Goal: Task Accomplishment & Management: Manage account settings

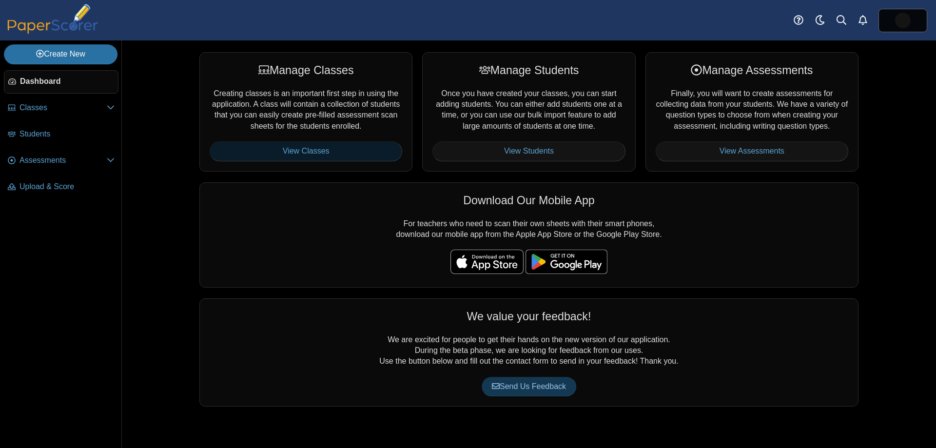
click at [316, 146] on link "View Classes" at bounding box center [306, 150] width 193 height 19
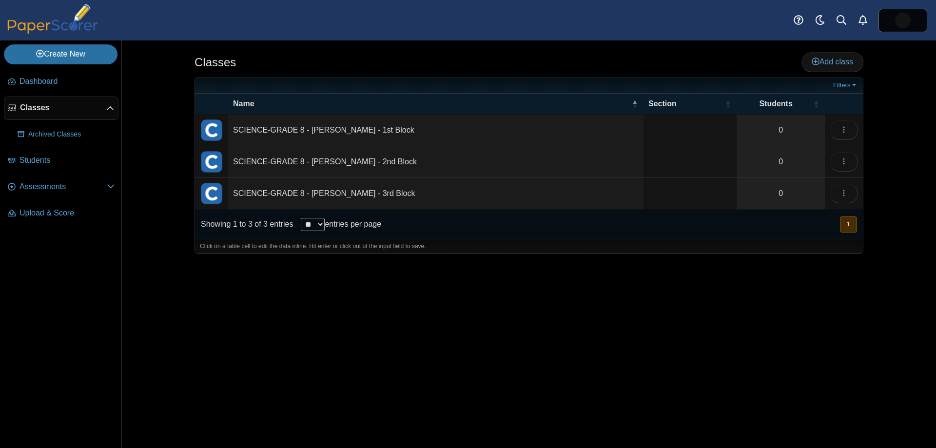
click at [308, 132] on td "SCIENCE-GRADE 8 - [PERSON_NAME] - 1st Block" at bounding box center [435, 131] width 415 height 32
click at [636, 248] on div "Click on a table cell to edit the data inline. Hit enter or click out of the in…" at bounding box center [529, 246] width 668 height 15
click at [844, 124] on button "button" at bounding box center [844, 129] width 28 height 19
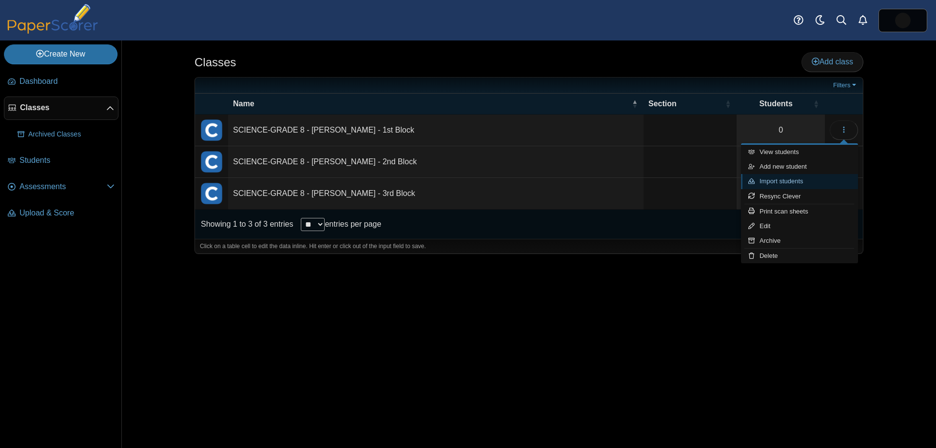
click at [796, 180] on link "Import students" at bounding box center [799, 181] width 117 height 15
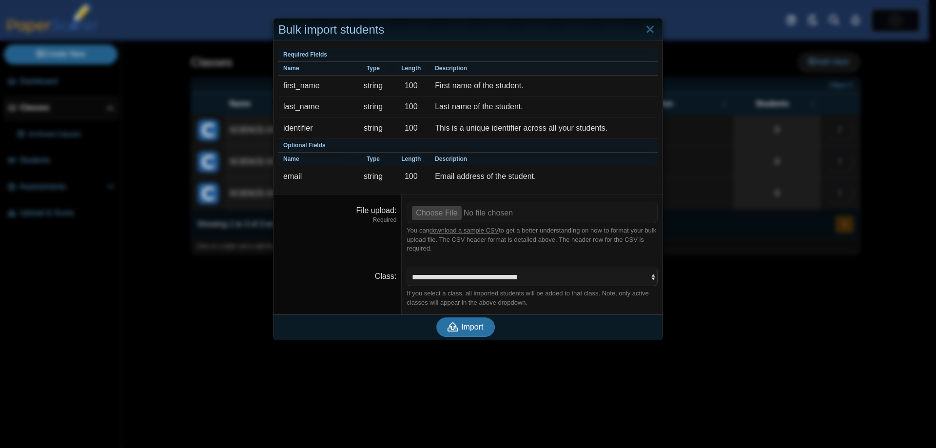
click at [707, 314] on div "Bulk import students Required Fields Name Type Length Description first_name st…" at bounding box center [468, 224] width 936 height 448
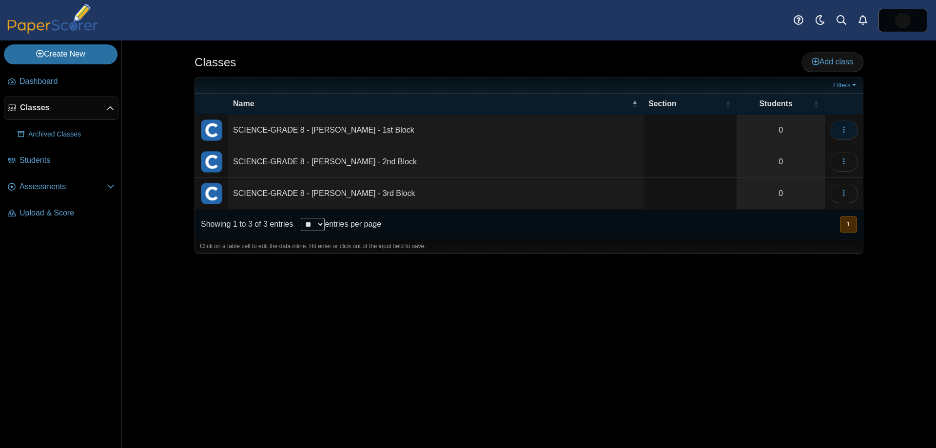
click at [847, 129] on icon "button" at bounding box center [844, 130] width 8 height 8
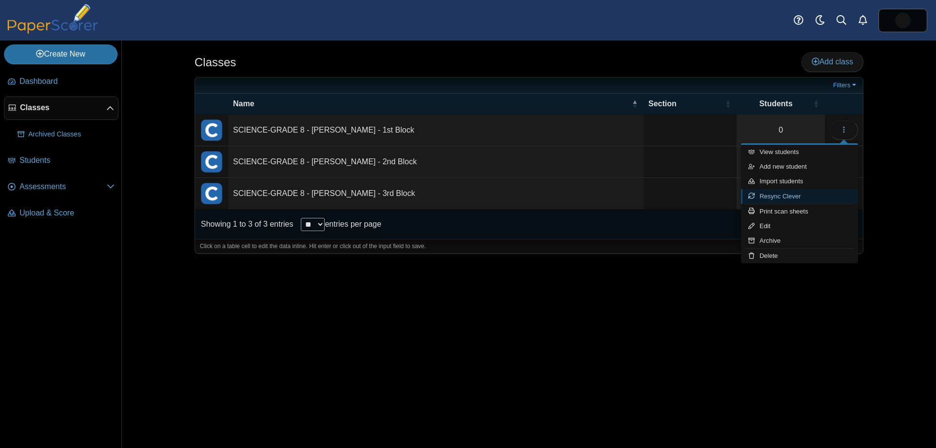
click at [801, 198] on link "Resync Clever" at bounding box center [799, 196] width 117 height 15
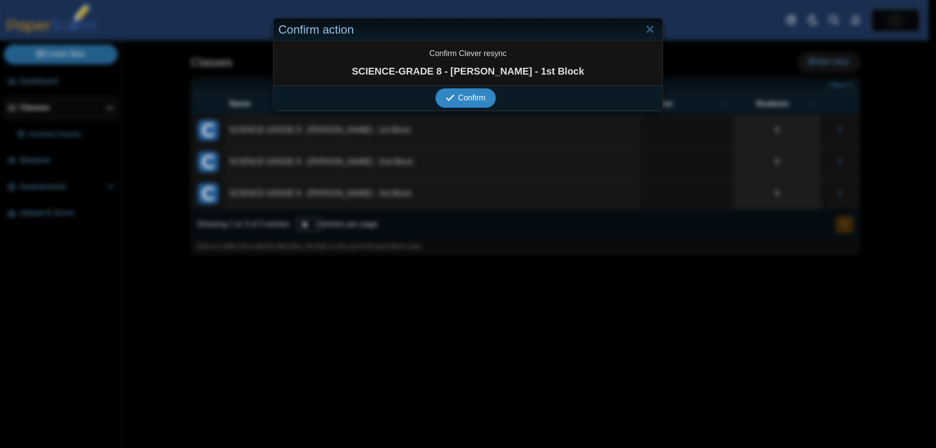
click at [460, 94] on span "Confirm" at bounding box center [471, 98] width 27 height 8
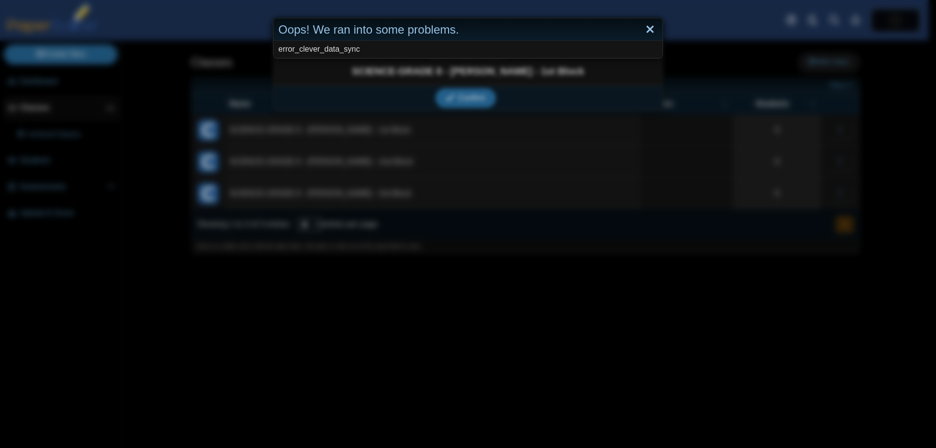
click at [651, 26] on link "Close" at bounding box center [649, 29] width 15 height 17
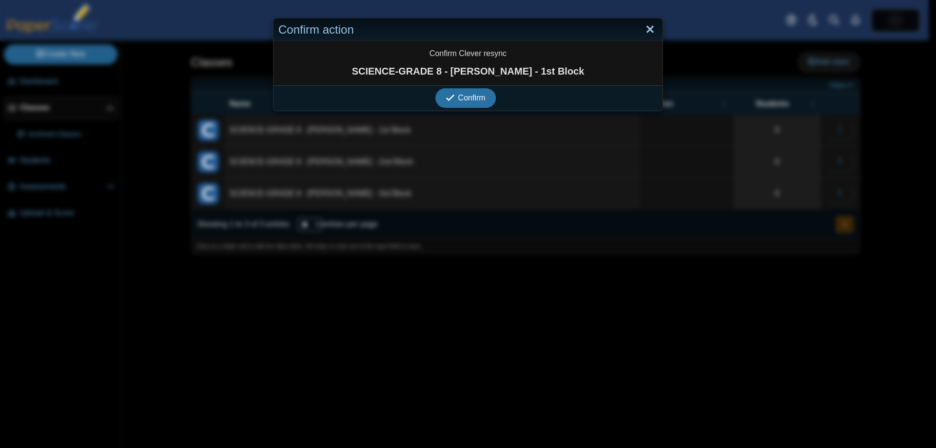
click at [642, 24] on link "Close" at bounding box center [649, 29] width 15 height 17
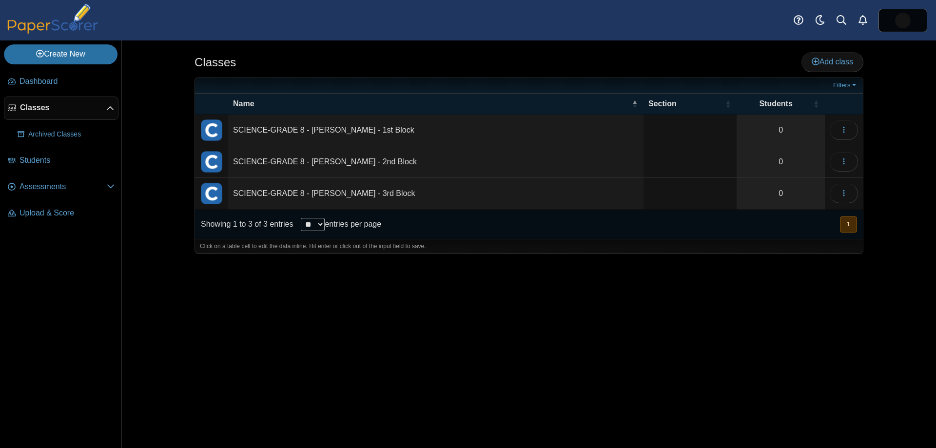
click at [646, 21] on div "Dashboard Classes Archived classes Students" at bounding box center [468, 20] width 936 height 40
click at [813, 58] on use at bounding box center [816, 62] width 8 height 8
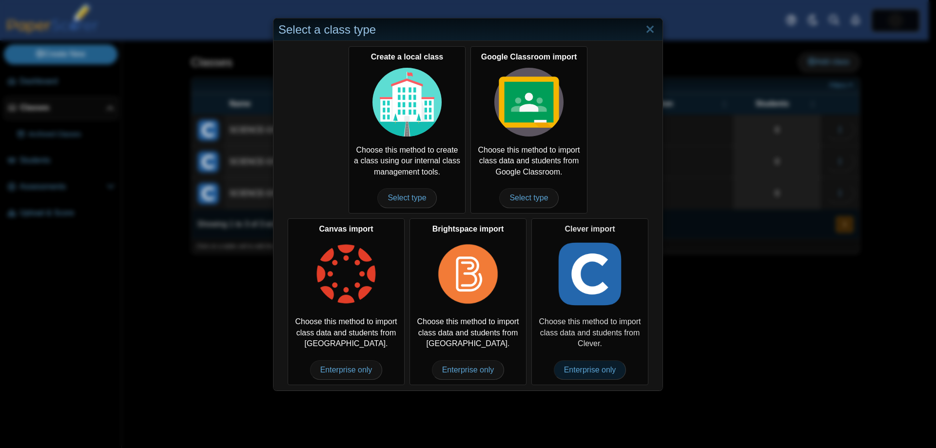
click at [578, 372] on span "Enterprise only" at bounding box center [590, 369] width 73 height 19
click at [601, 279] on img at bounding box center [589, 273] width 69 height 69
click at [603, 367] on span "Enterprise only" at bounding box center [590, 369] width 73 height 19
click at [587, 367] on span "Enterprise only" at bounding box center [590, 369] width 73 height 19
click at [583, 369] on span "Enterprise only" at bounding box center [590, 369] width 73 height 19
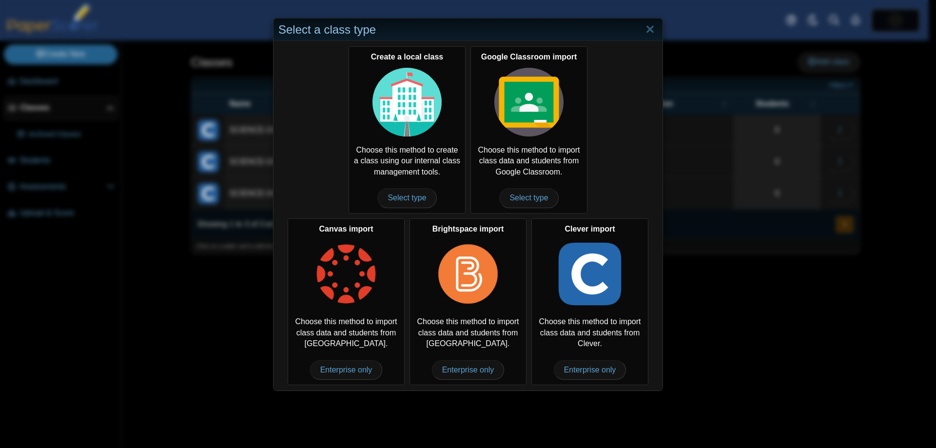
click at [735, 337] on div "Select a class type Create a local class Choose this method to create a class u…" at bounding box center [468, 224] width 936 height 448
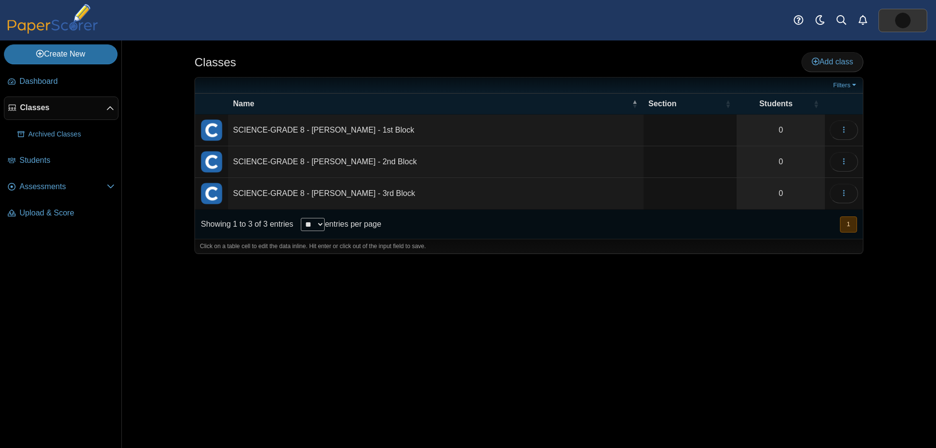
click at [898, 19] on img at bounding box center [903, 21] width 16 height 16
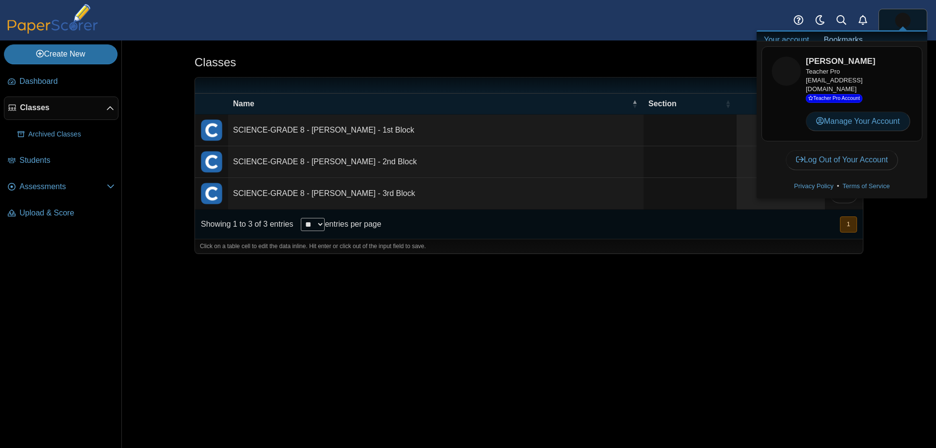
click at [878, 118] on link "Manage Your Account" at bounding box center [858, 121] width 104 height 19
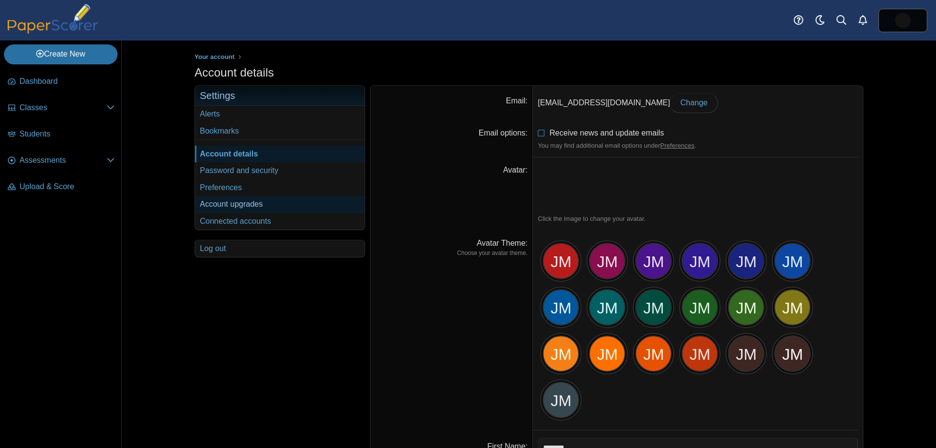
click at [241, 201] on link "Account upgrades" at bounding box center [280, 204] width 170 height 17
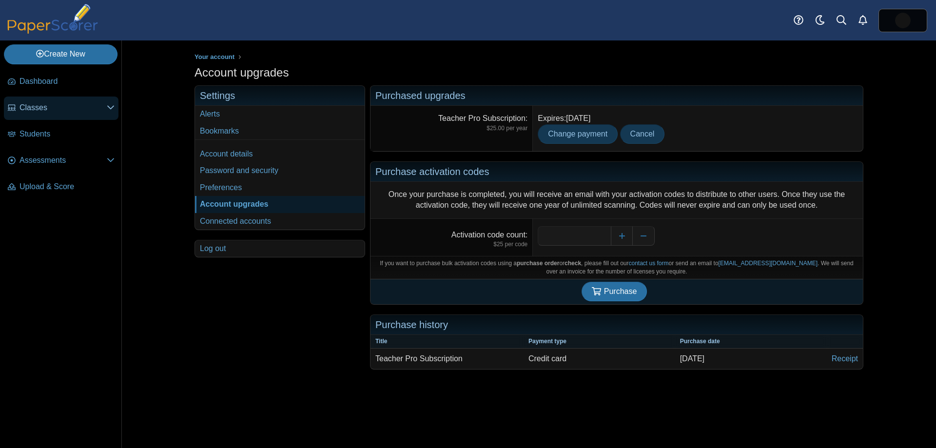
click at [105, 110] on span "Classes" at bounding box center [62, 107] width 87 height 11
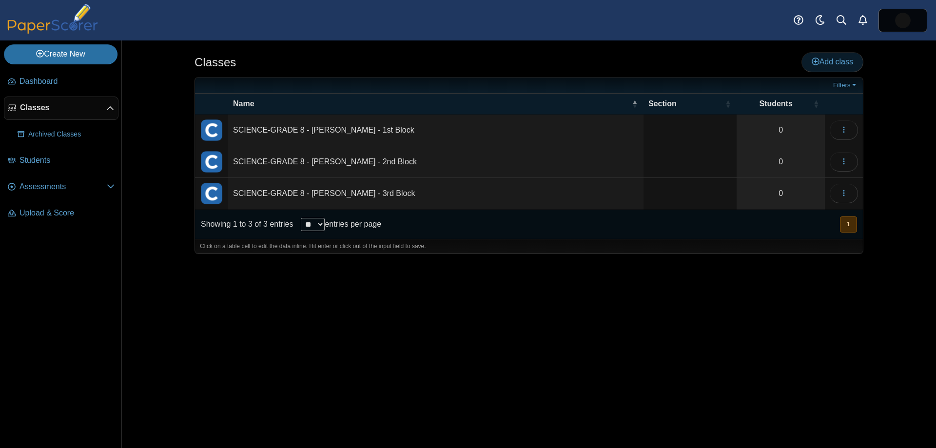
click at [833, 58] on span "Add class" at bounding box center [832, 62] width 41 height 8
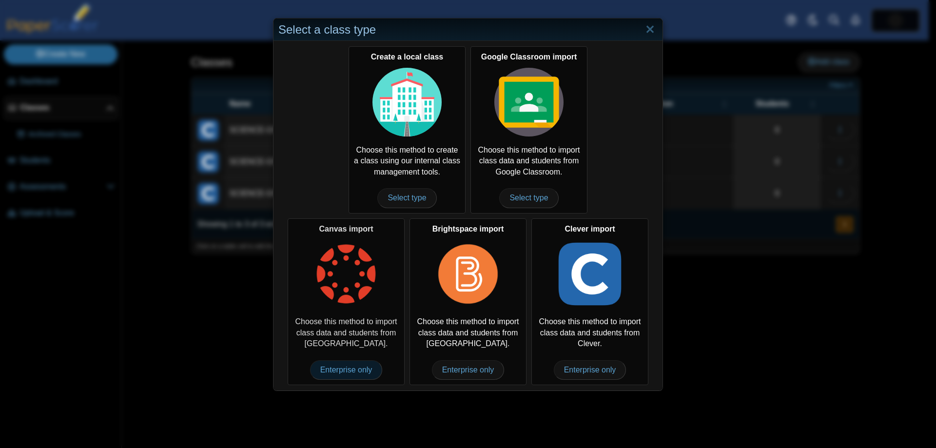
click at [347, 373] on span "Enterprise only" at bounding box center [346, 369] width 73 height 19
click at [340, 291] on img at bounding box center [345, 273] width 69 height 69
click at [562, 313] on div "Clever import Choose this method to import class data and students from Clever.…" at bounding box center [589, 301] width 117 height 167
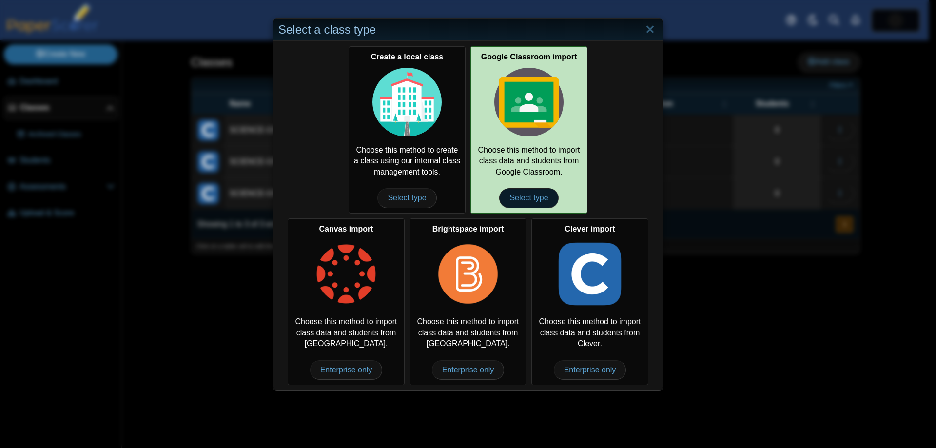
click at [519, 193] on span "Select type" at bounding box center [528, 197] width 59 height 19
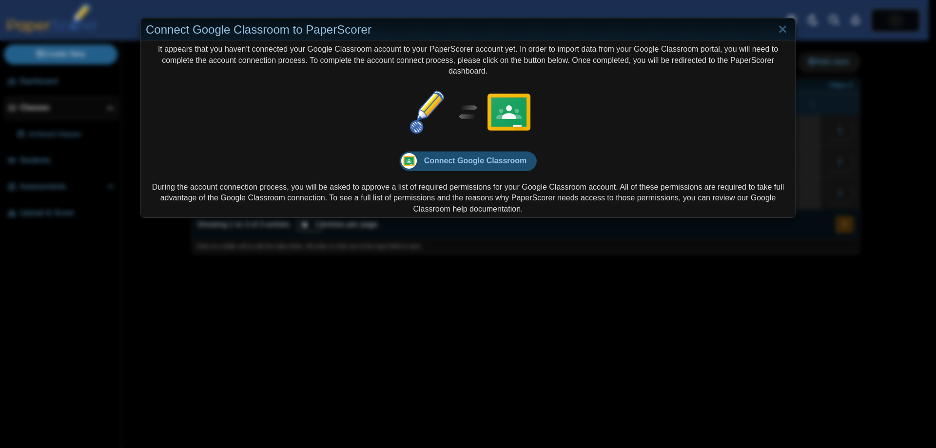
click at [427, 166] on link "Connect Google Classroom" at bounding box center [468, 160] width 138 height 19
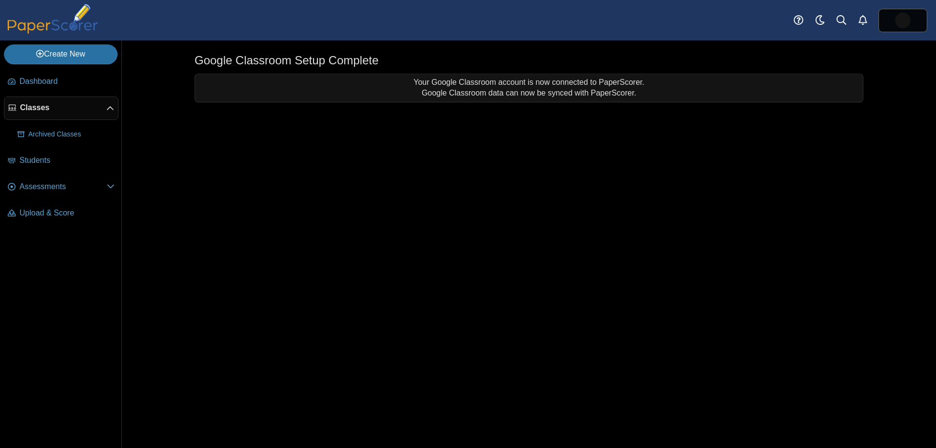
click at [34, 100] on link "Classes" at bounding box center [61, 108] width 115 height 23
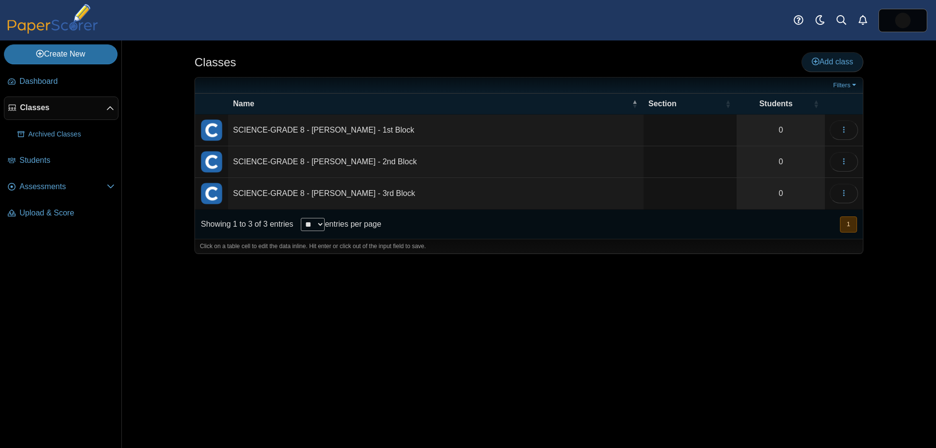
click at [830, 63] on span "Add class" at bounding box center [832, 62] width 41 height 8
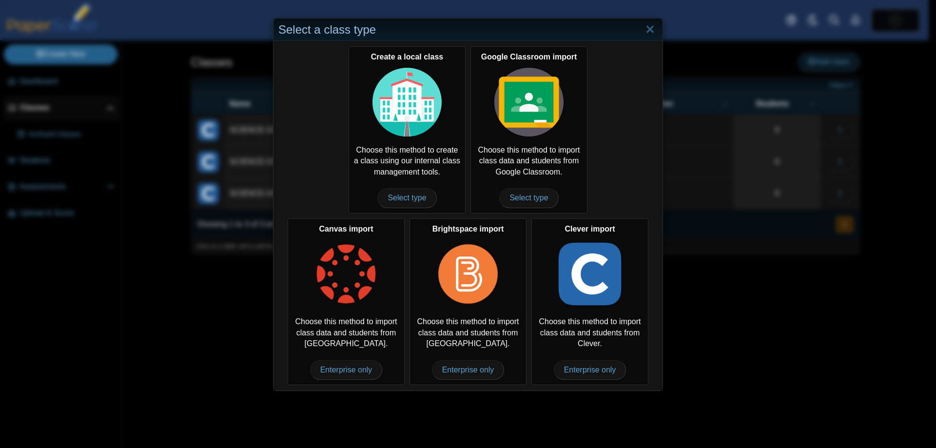
click at [520, 193] on span "Select type" at bounding box center [528, 197] width 59 height 19
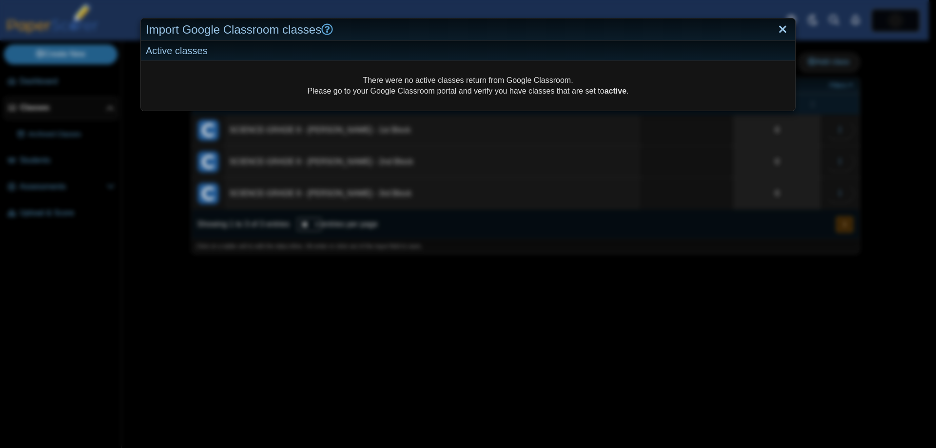
click at [776, 27] on link "Close" at bounding box center [782, 29] width 15 height 17
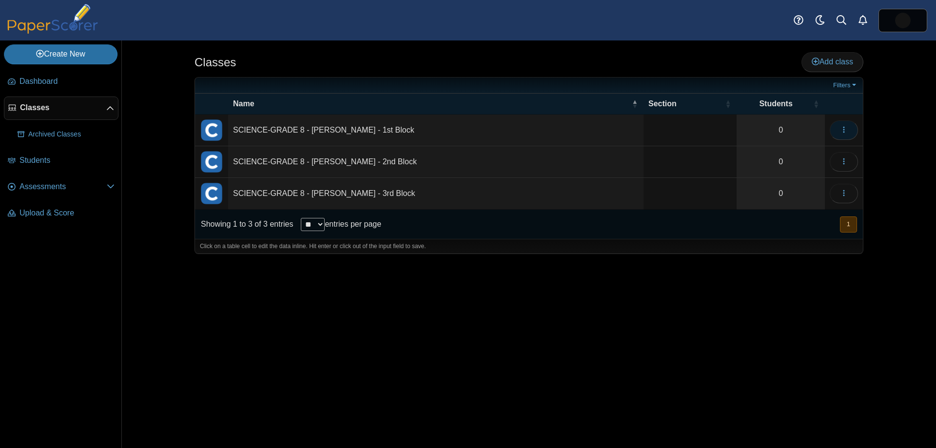
click at [842, 128] on icon "button" at bounding box center [844, 130] width 8 height 8
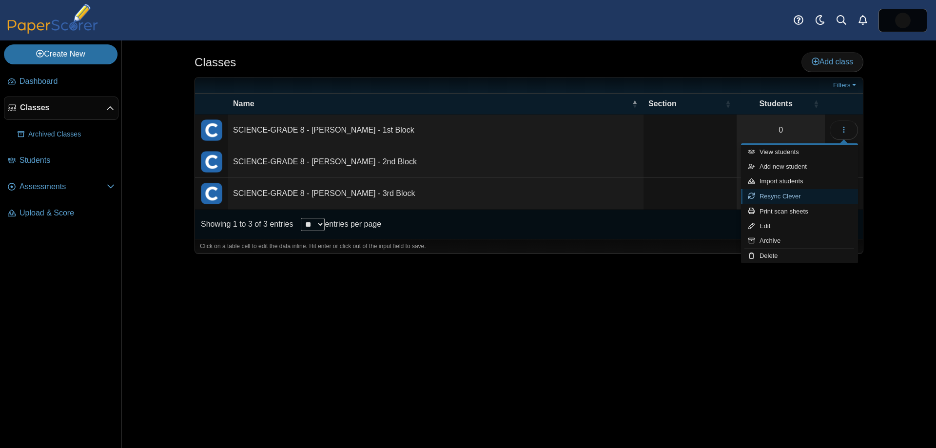
click at [789, 198] on link "Resync Clever" at bounding box center [799, 196] width 117 height 15
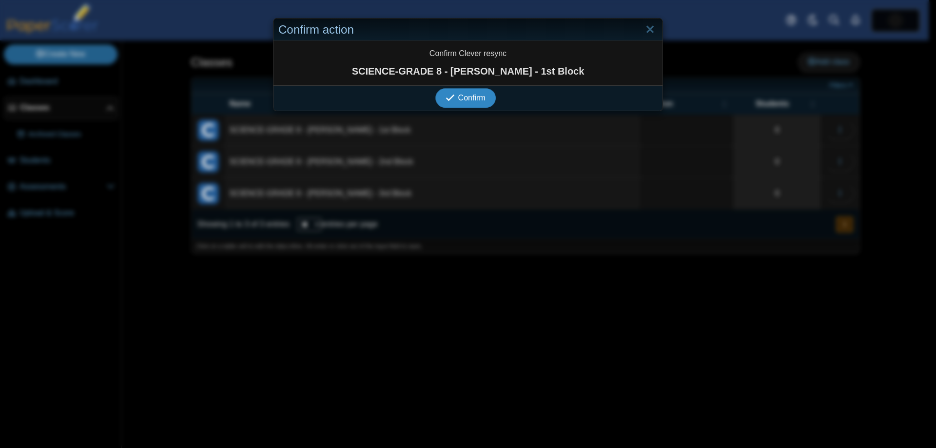
click at [476, 99] on span "Confirm" at bounding box center [471, 98] width 27 height 8
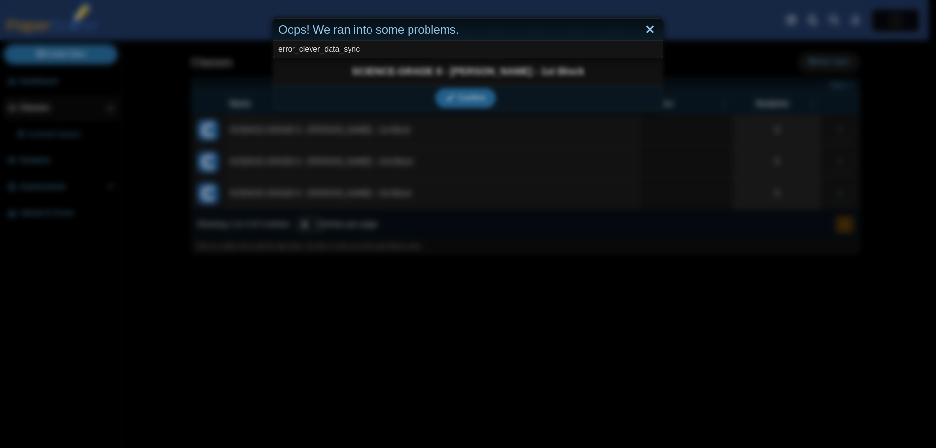
click at [645, 30] on link "Close" at bounding box center [649, 29] width 15 height 17
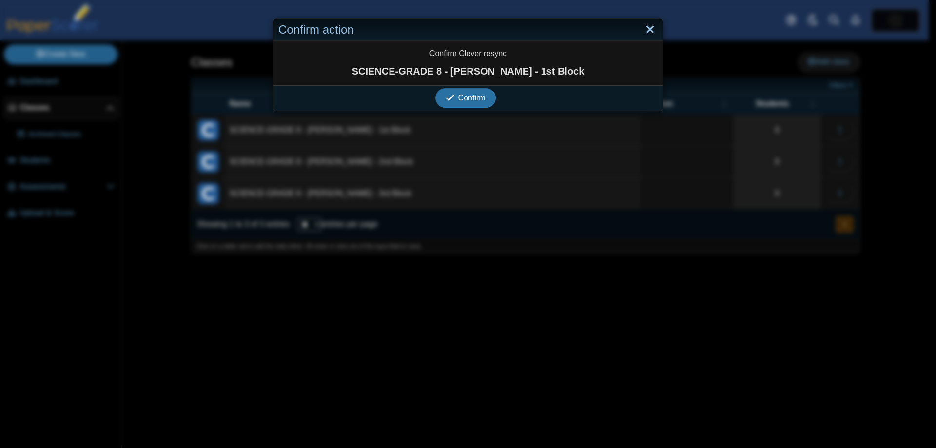
click at [652, 27] on link "Close" at bounding box center [649, 29] width 15 height 17
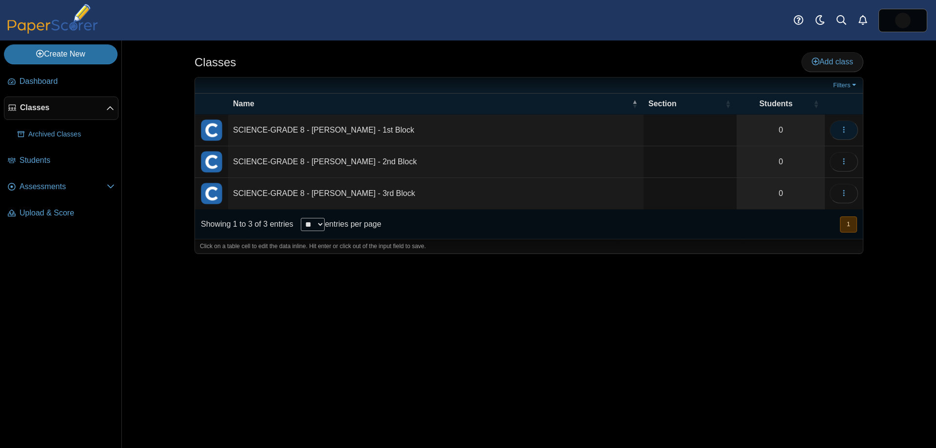
click at [844, 131] on icon "button" at bounding box center [844, 130] width 8 height 8
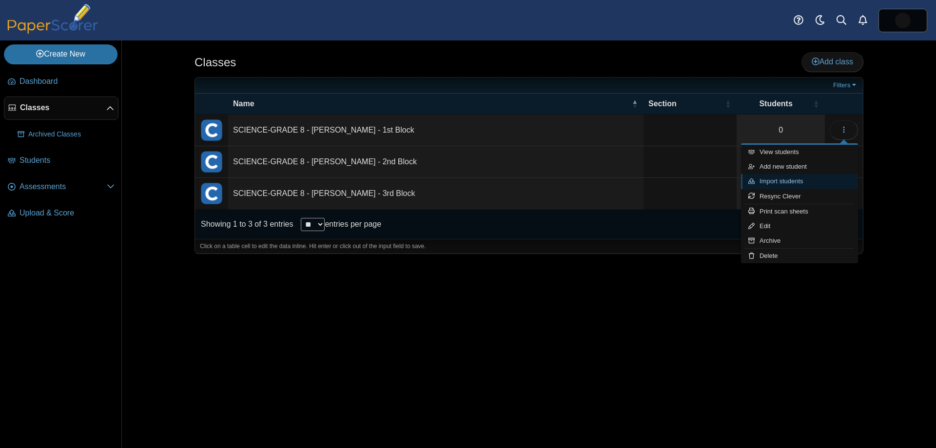
click at [794, 181] on link "Import students" at bounding box center [799, 181] width 117 height 15
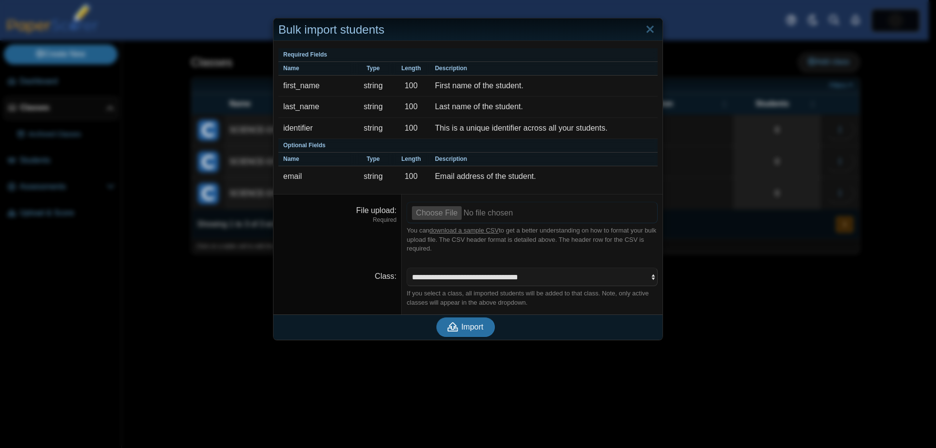
click at [429, 207] on input "File upload" at bounding box center [532, 212] width 251 height 21
type input "**********"
click at [464, 317] on button "Import" at bounding box center [465, 326] width 58 height 19
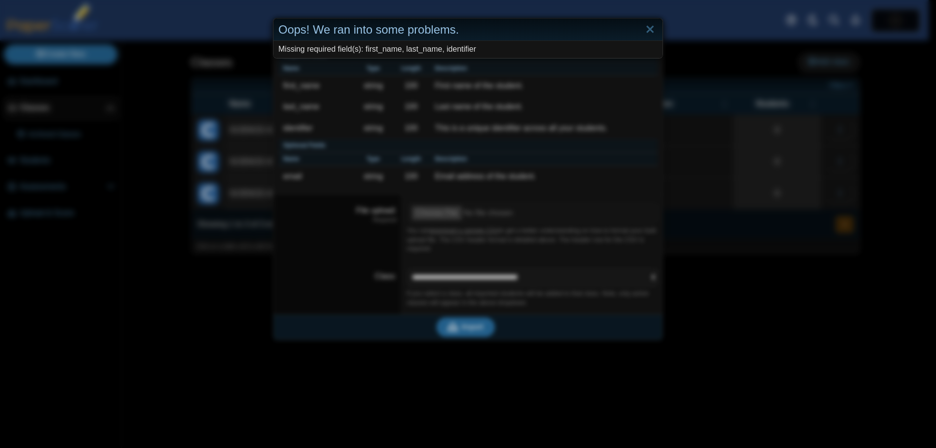
click at [412, 310] on div "Oops! We ran into some problems. Missing required field(s): first_name, last_na…" at bounding box center [468, 224] width 936 height 448
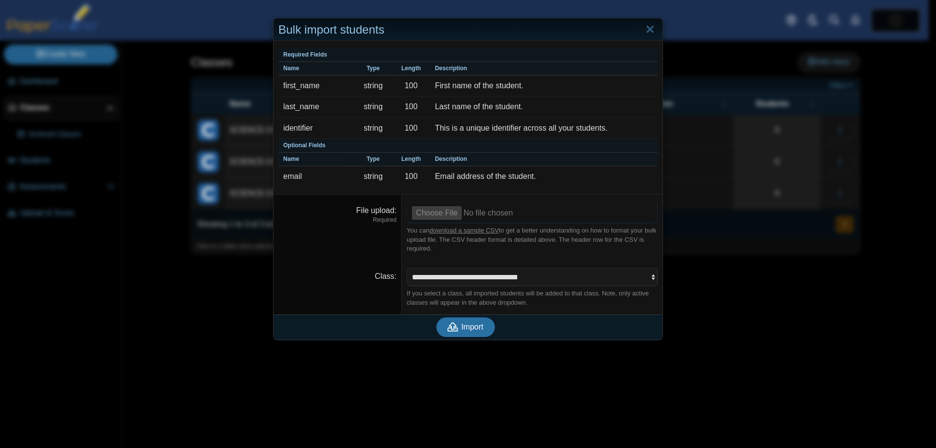
click at [429, 212] on input "File upload" at bounding box center [532, 212] width 251 height 21
click at [422, 214] on input "File upload" at bounding box center [532, 212] width 251 height 21
type input "**********"
click at [464, 323] on span "Import" at bounding box center [472, 327] width 22 height 8
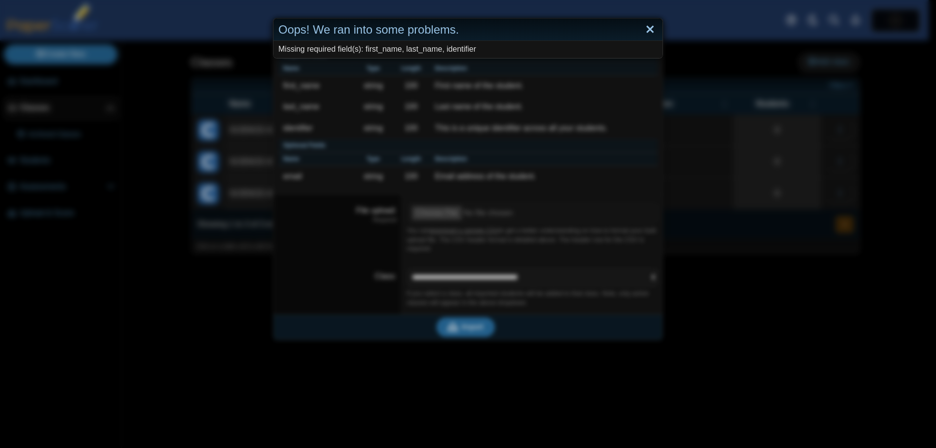
click at [645, 30] on link "Close" at bounding box center [649, 29] width 15 height 17
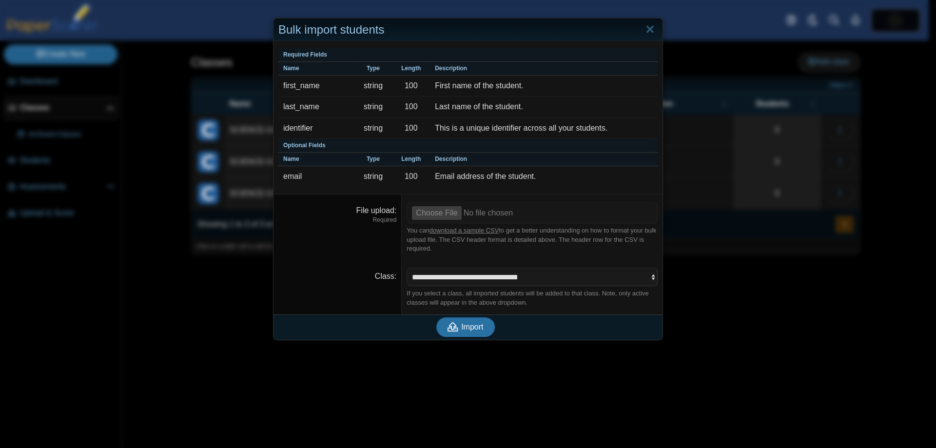
click at [468, 232] on link "download a sample CSV" at bounding box center [463, 230] width 69 height 7
click at [648, 30] on link "Close" at bounding box center [649, 29] width 15 height 17
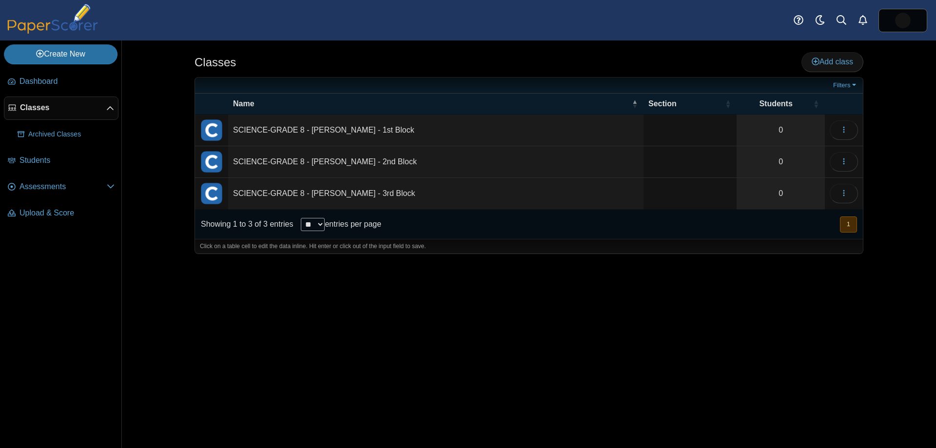
click at [148, 263] on div "Classes Add class 0" at bounding box center [529, 243] width 814 height 407
click at [43, 188] on span "Assessments" at bounding box center [62, 186] width 87 height 11
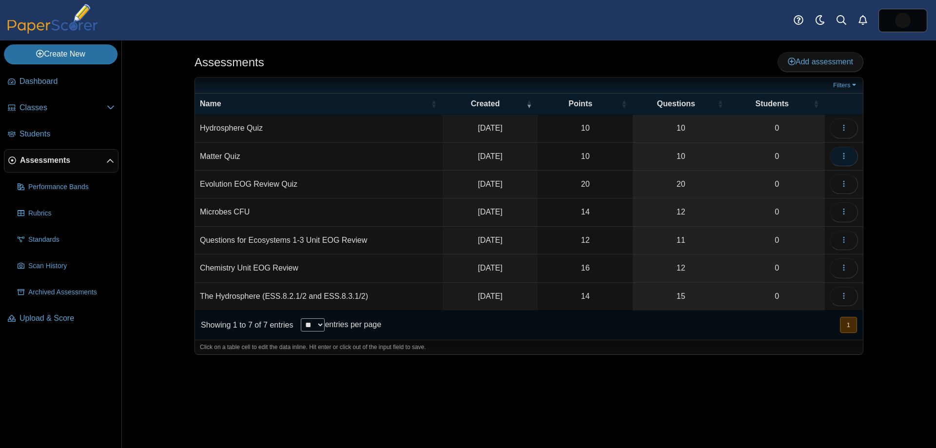
click at [841, 154] on icon "button" at bounding box center [844, 156] width 8 height 8
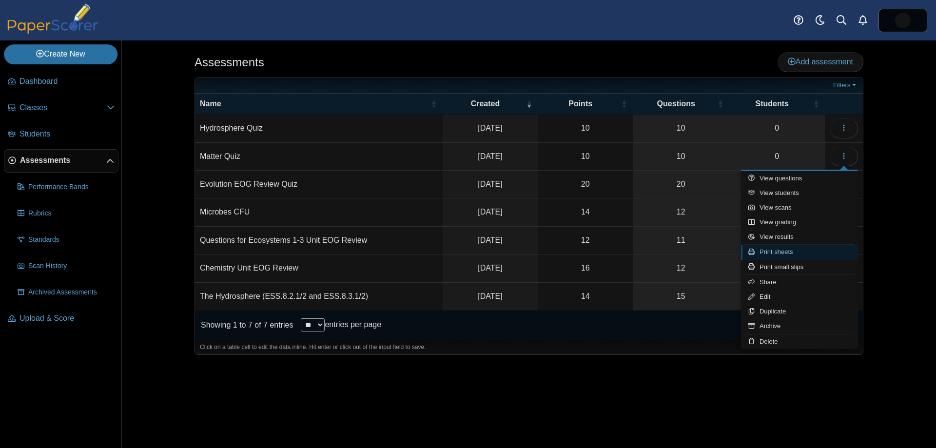
click at [784, 252] on link "Print sheets" at bounding box center [799, 252] width 117 height 15
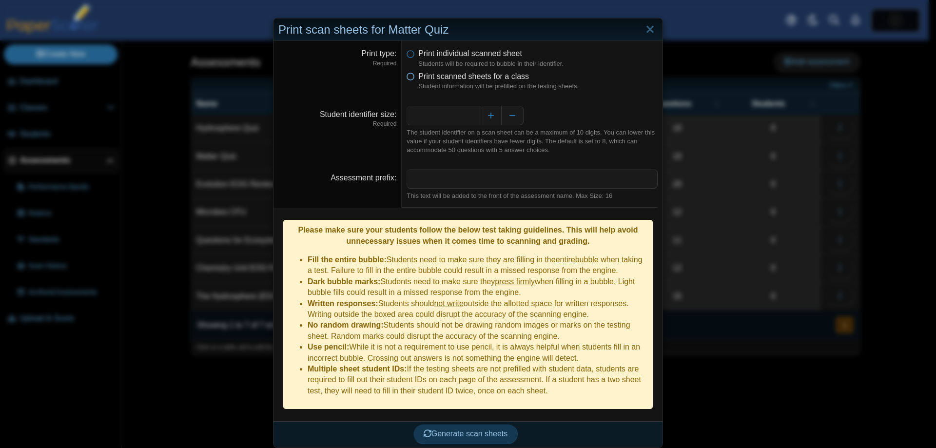
click at [408, 78] on icon at bounding box center [411, 74] width 8 height 7
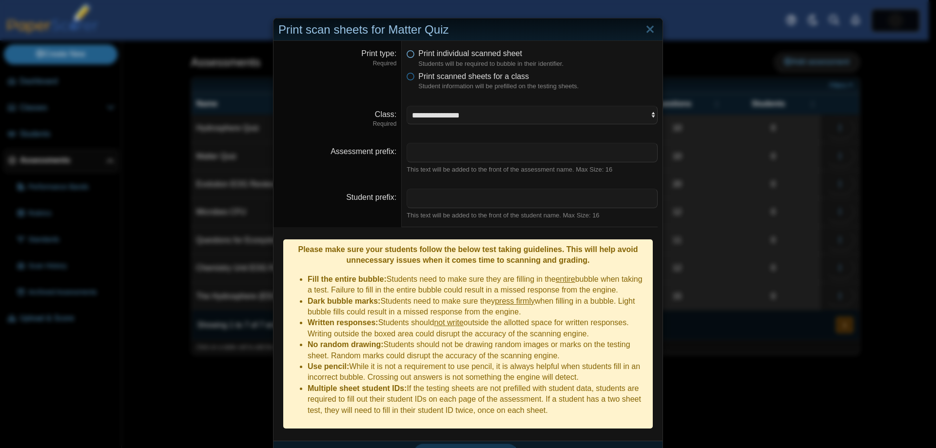
click at [407, 54] on icon at bounding box center [411, 51] width 8 height 7
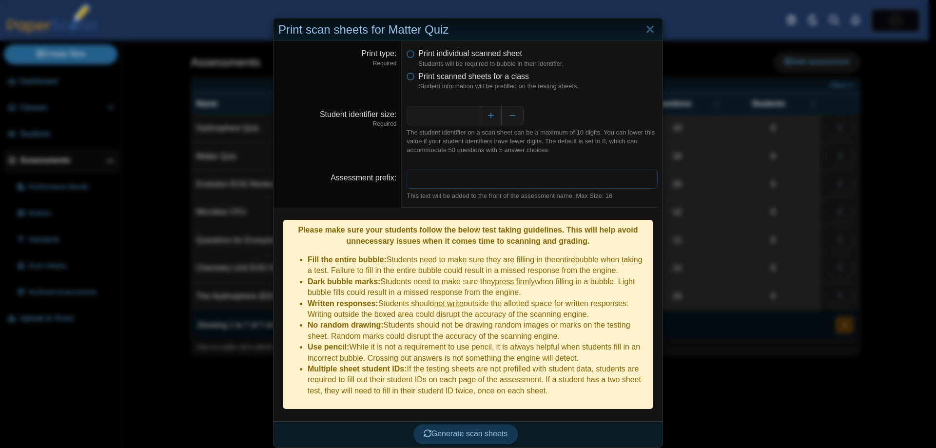
click at [417, 174] on input "Assessment prefix" at bounding box center [532, 178] width 251 height 19
type input "**********"
click at [452, 429] on span "Generate scan sheets" at bounding box center [466, 433] width 84 height 8
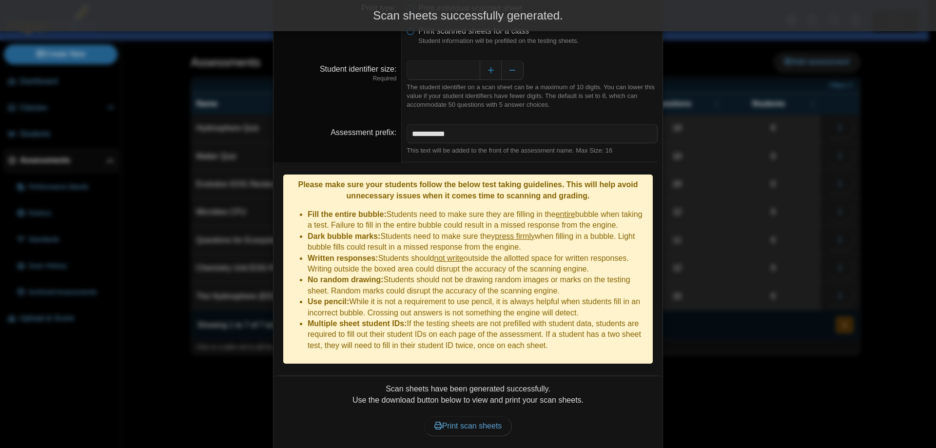
scroll to position [67, 0]
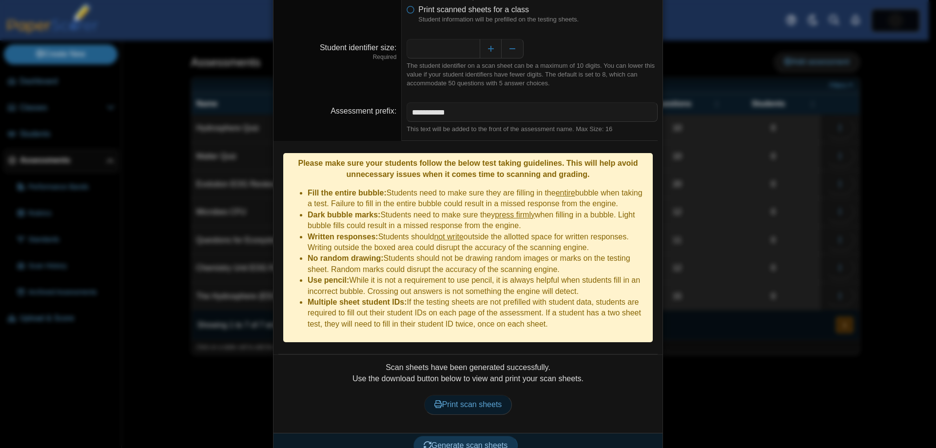
click at [463, 400] on span "Print scan sheets" at bounding box center [468, 404] width 68 height 8
